Goal: Find specific page/section: Find specific page/section

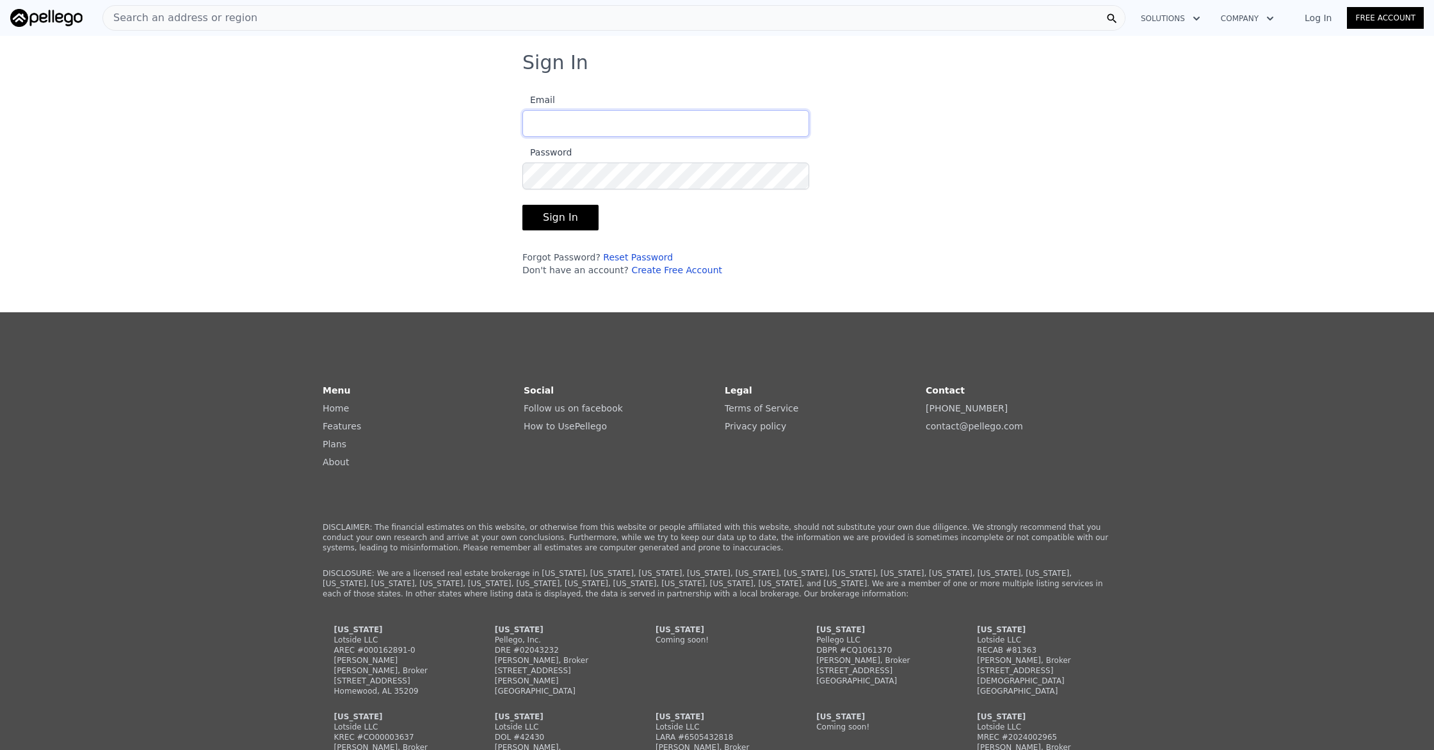
type input "[PERSON_NAME][EMAIL_ADDRESS][DOMAIN_NAME]"
click at [565, 221] on button "Sign In" at bounding box center [560, 218] width 76 height 26
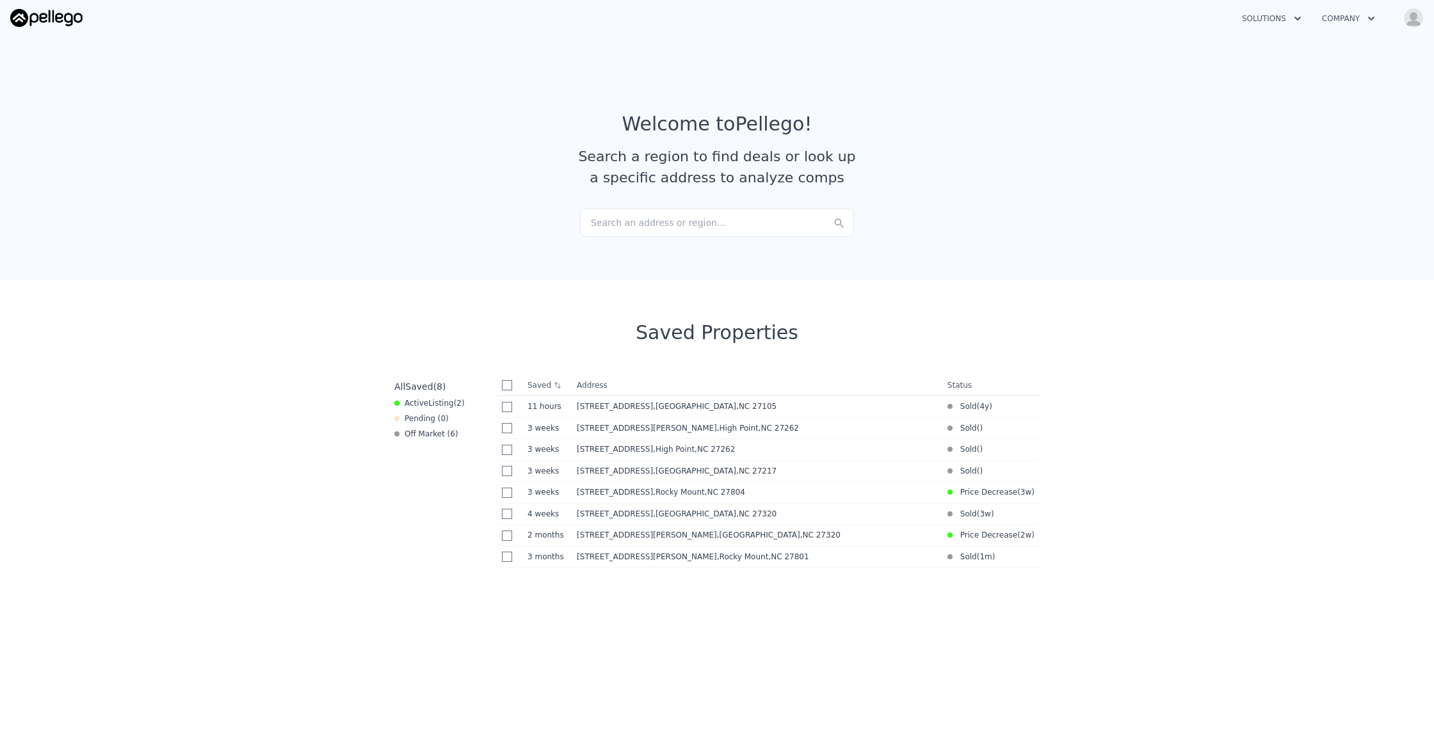
click at [652, 227] on div "Search an address or region..." at bounding box center [717, 223] width 274 height 28
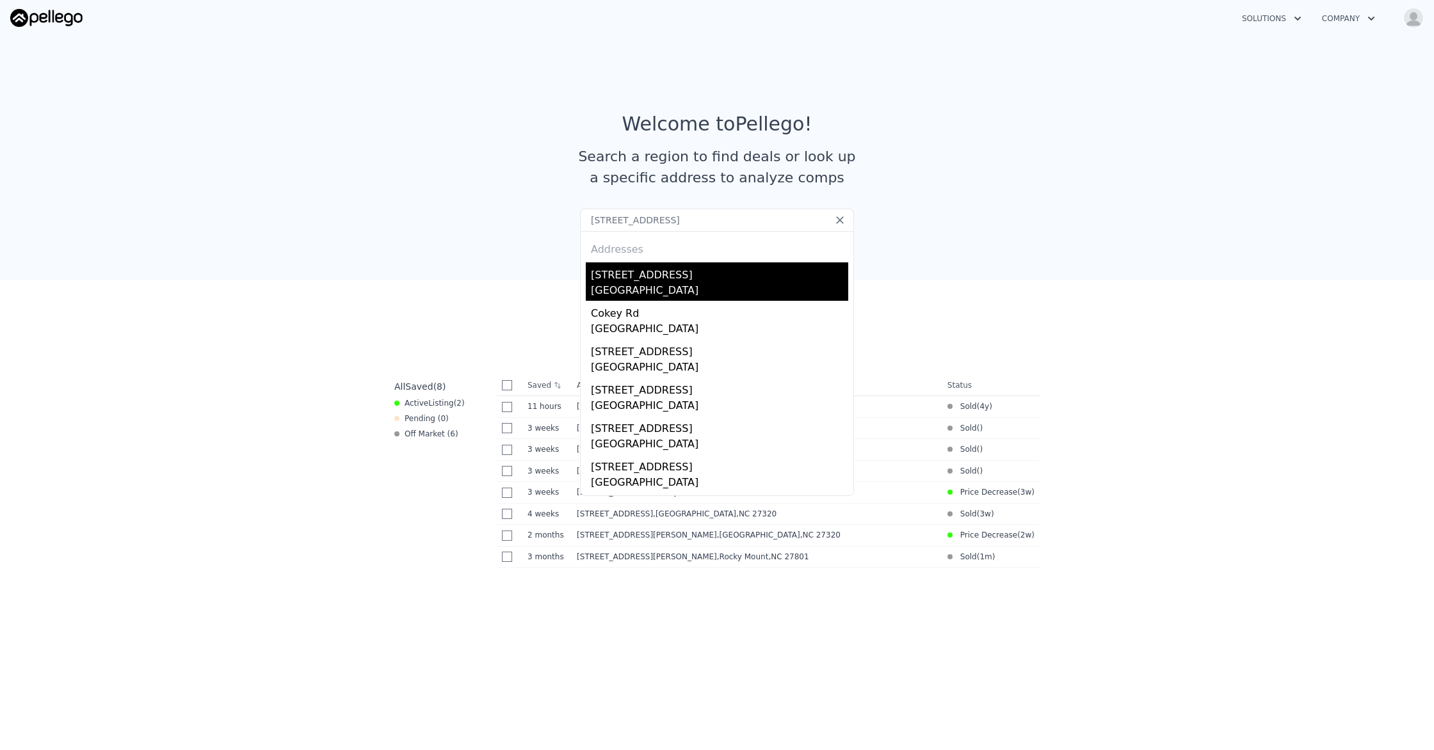
type input "[STREET_ADDRESS]"
click at [602, 277] on div "[STREET_ADDRESS]" at bounding box center [719, 272] width 257 height 20
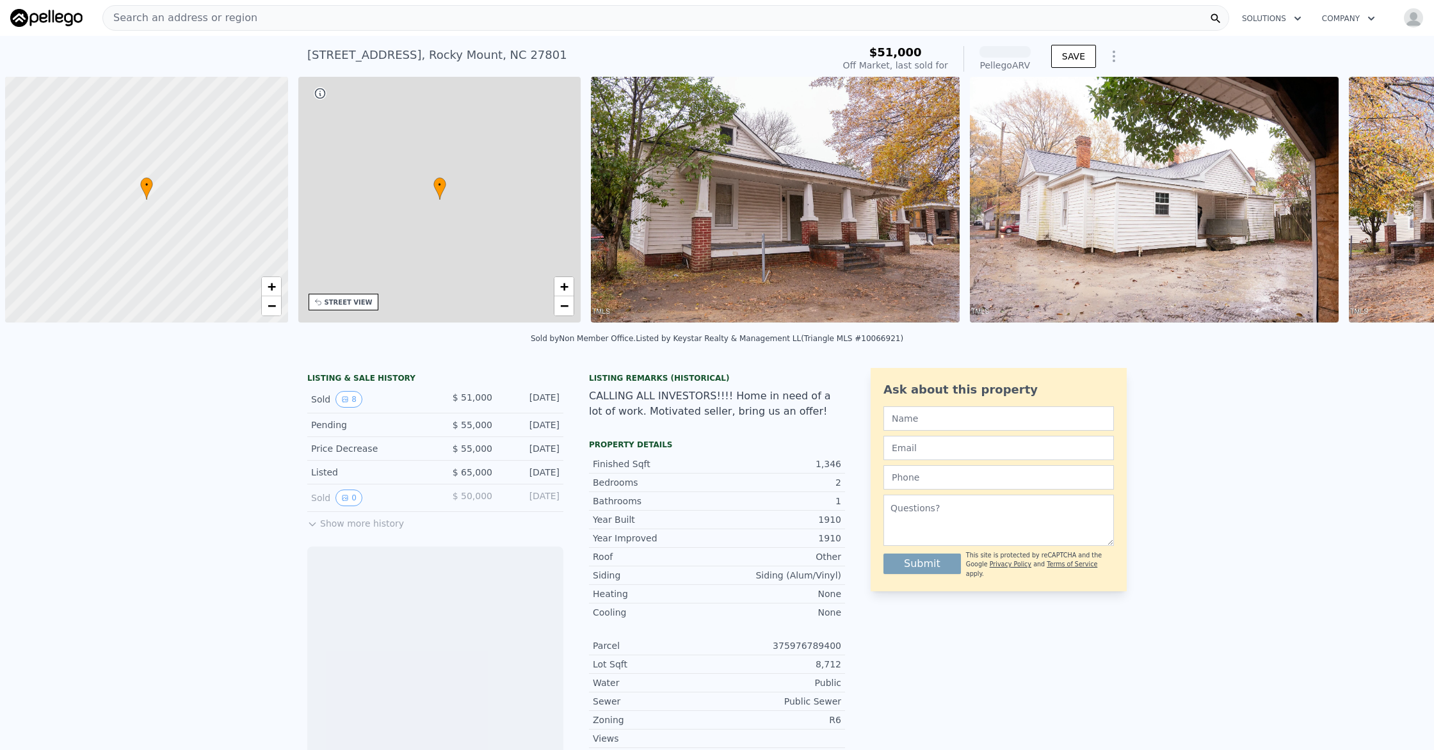
scroll to position [0, 5]
